Goal: Entertainment & Leisure: Consume media (video, audio)

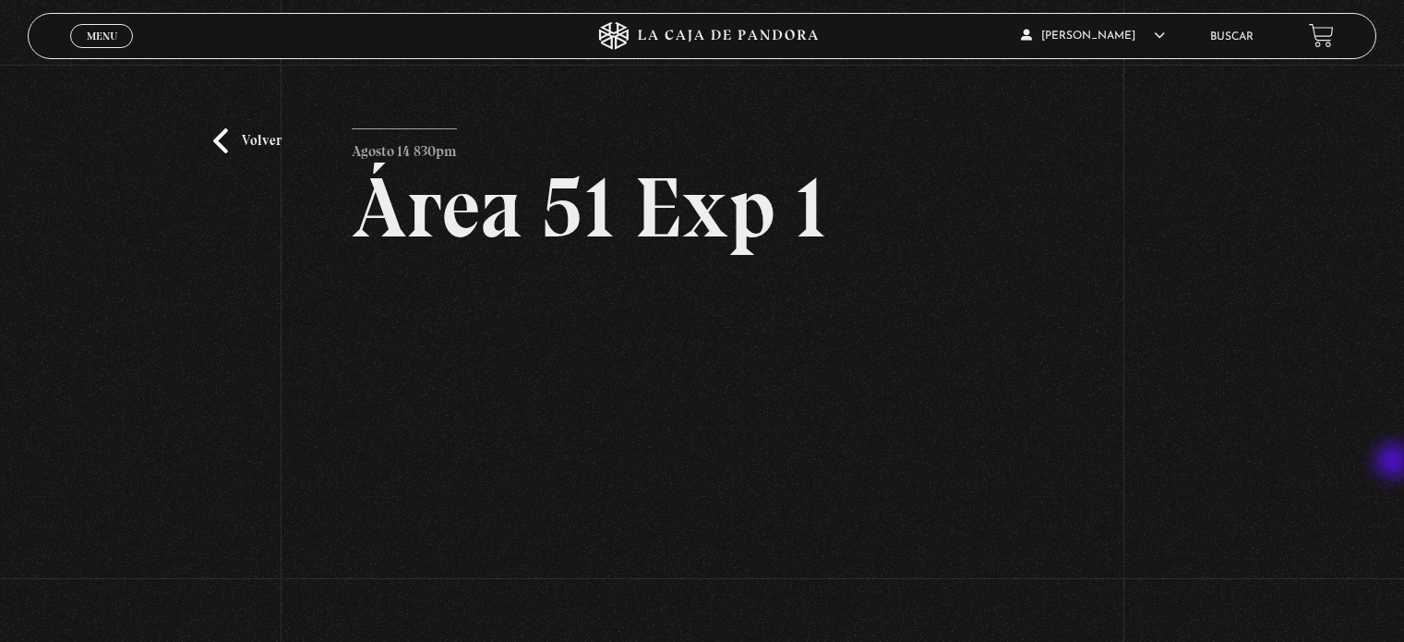
scroll to position [154, 0]
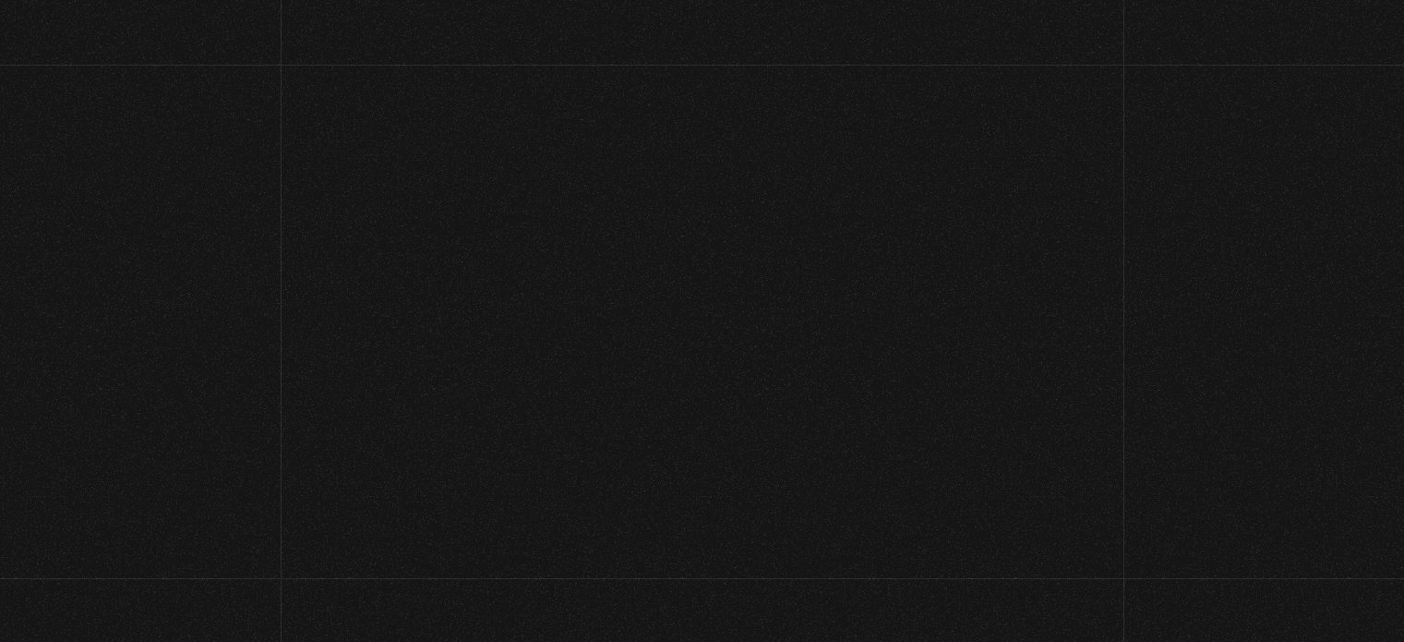
scroll to position [92, 0]
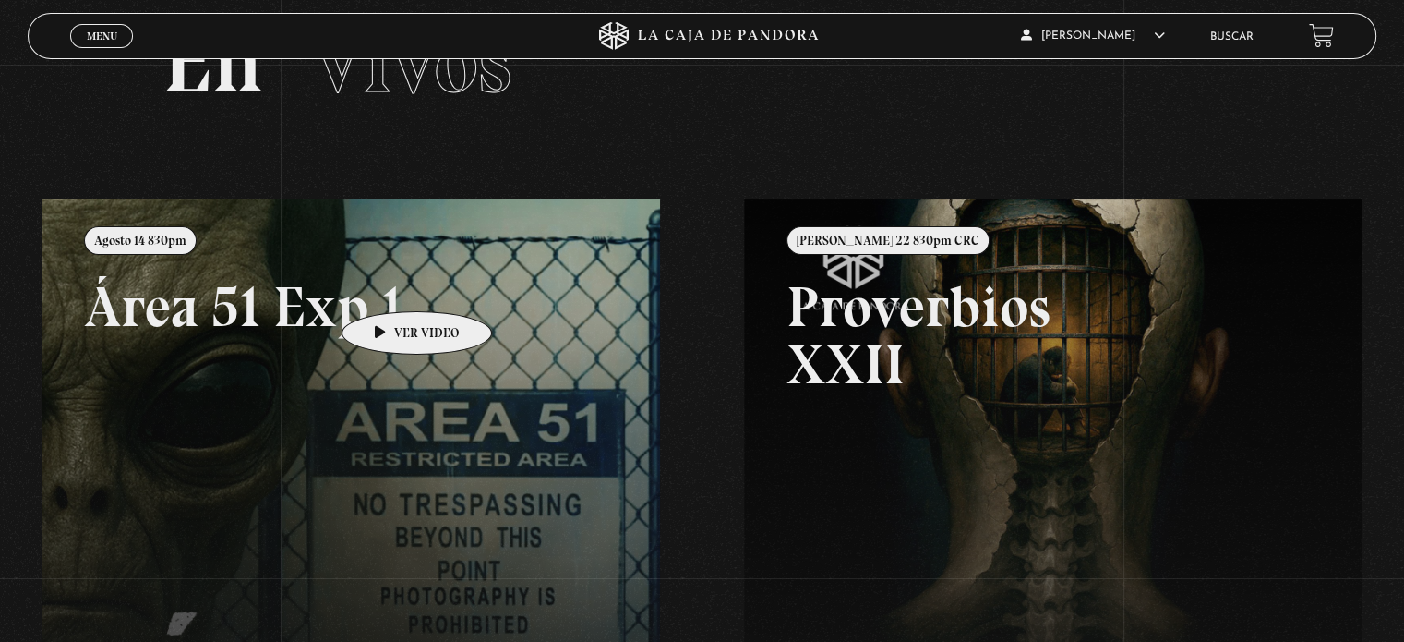
click at [388, 283] on link at bounding box center [744, 519] width 1404 height 642
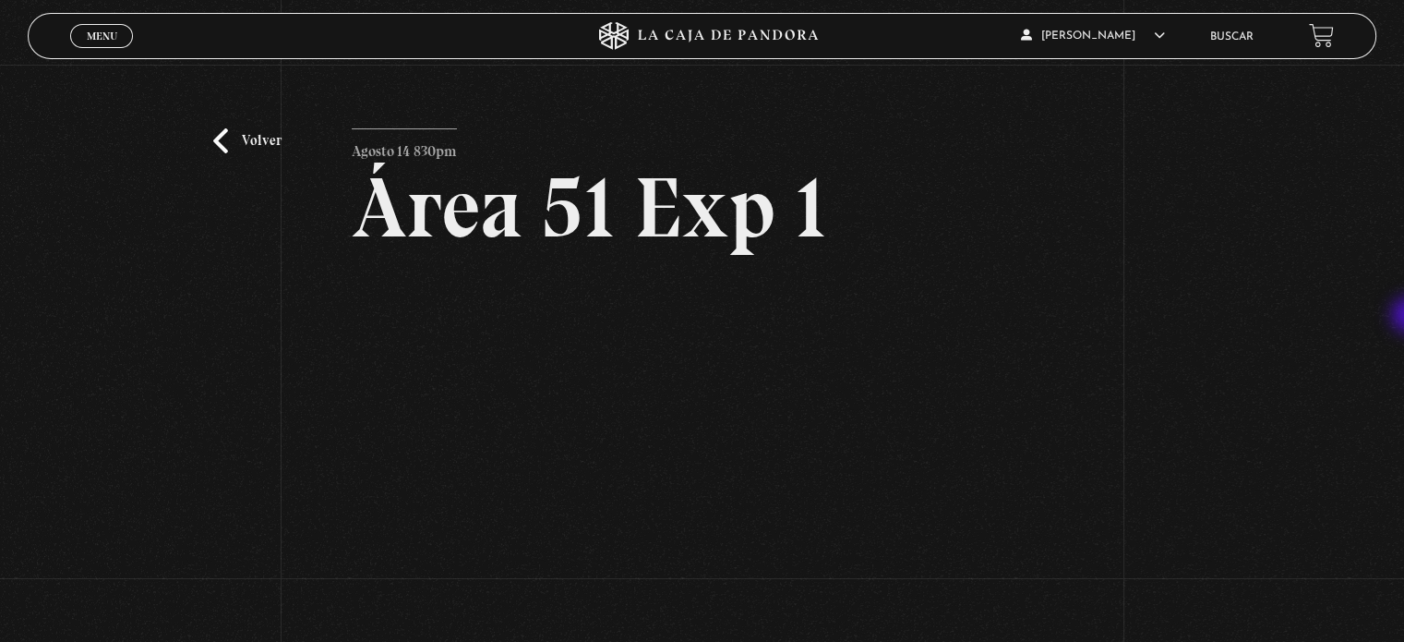
scroll to position [90, 0]
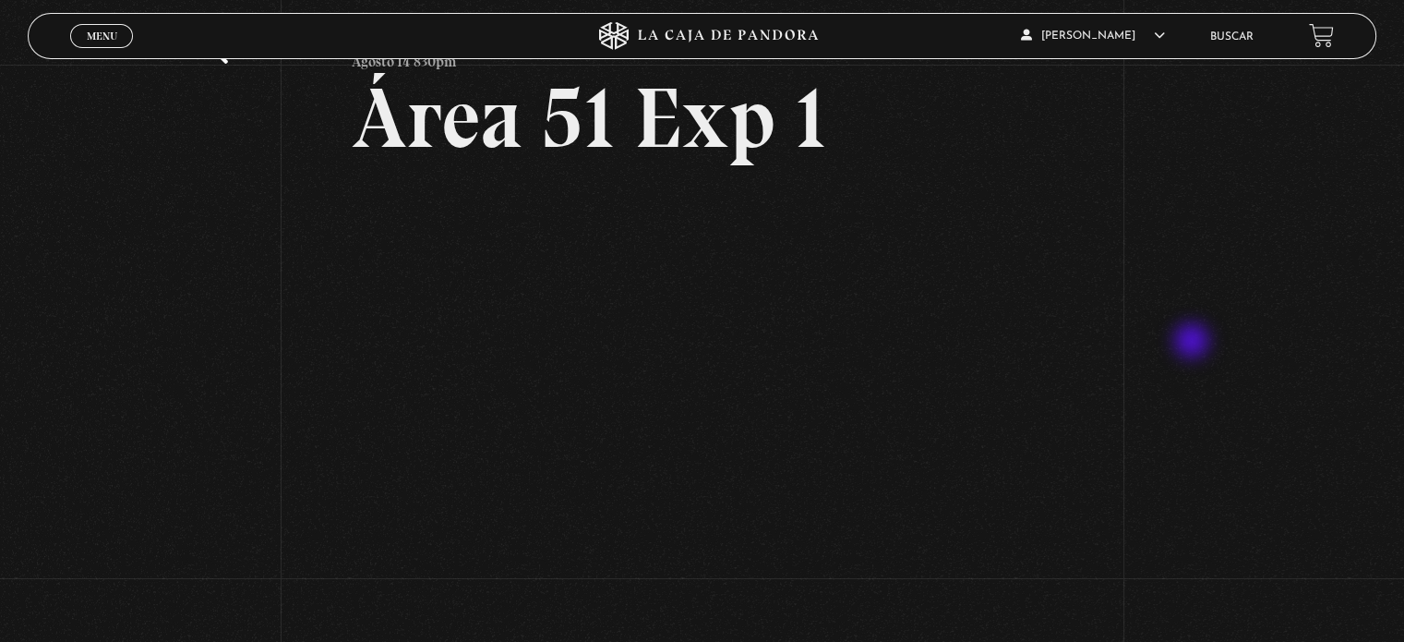
click at [1199, 342] on div "Volver Agosto 14 830pm Área 51 Exp 1" at bounding box center [702, 297] width 1404 height 644
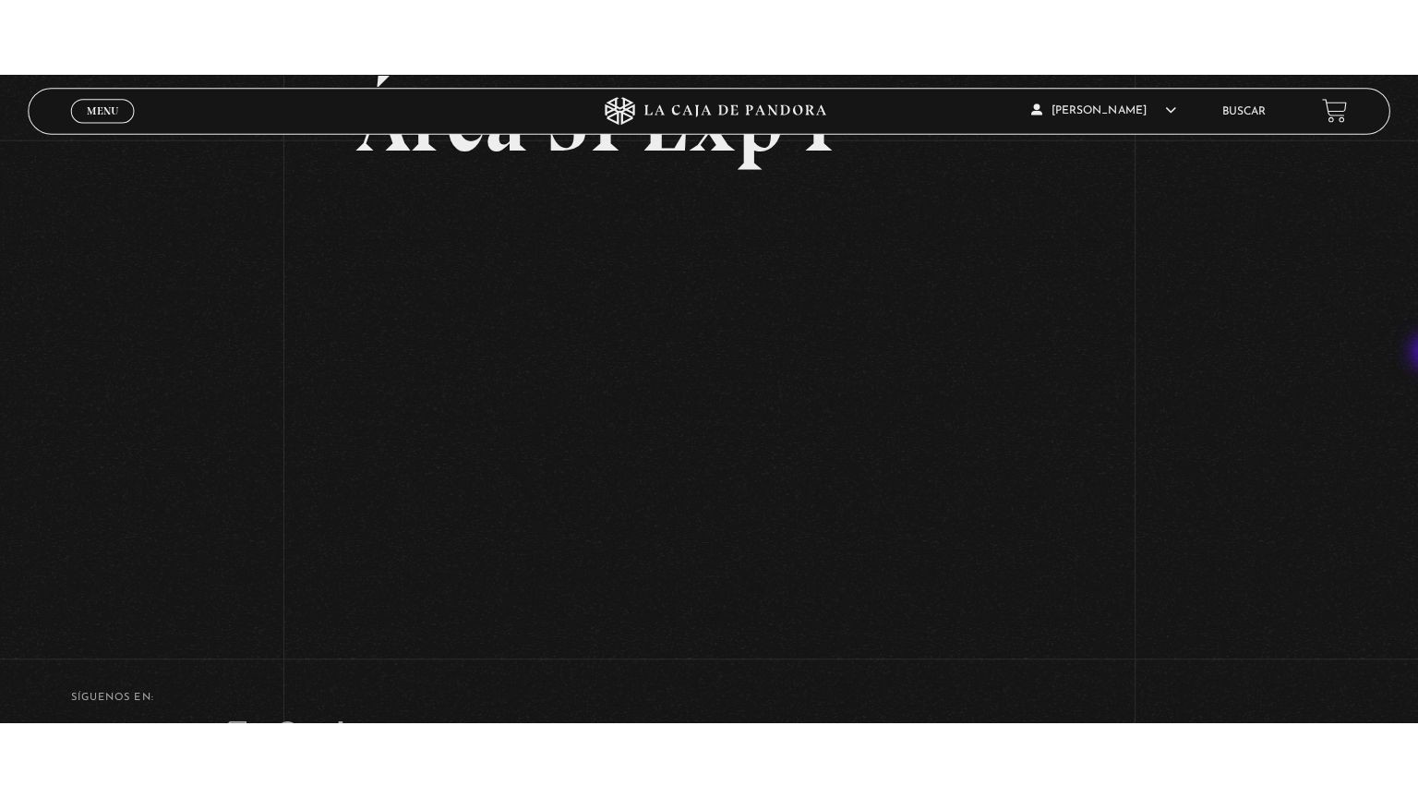
scroll to position [223, 0]
